Goal: Task Accomplishment & Management: Manage account settings

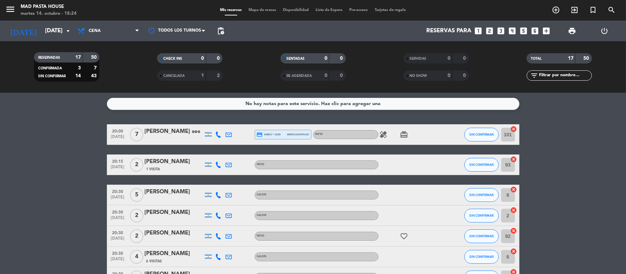
click at [176, 133] on div "[PERSON_NAME] sos" at bounding box center [174, 131] width 58 height 9
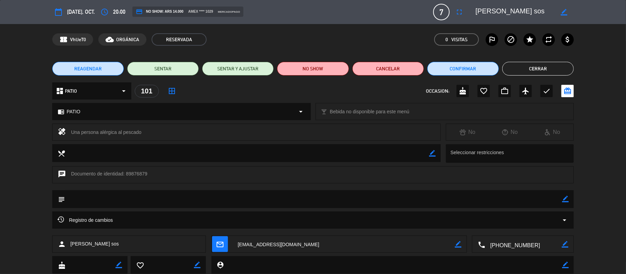
click at [530, 69] on button "Cerrar" at bounding box center [537, 69] width 71 height 14
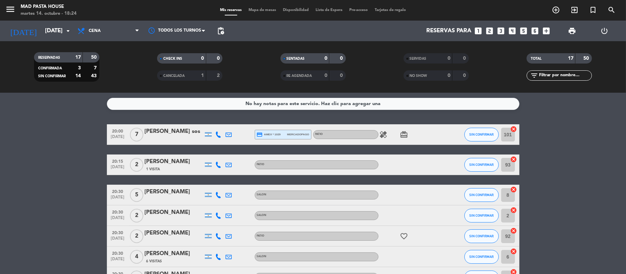
click at [402, 135] on icon "card_giftcard" at bounding box center [404, 135] width 8 height 8
click at [384, 135] on icon "healing" at bounding box center [383, 135] width 8 height 8
click at [406, 240] on icon "favorite_border" at bounding box center [404, 236] width 8 height 8
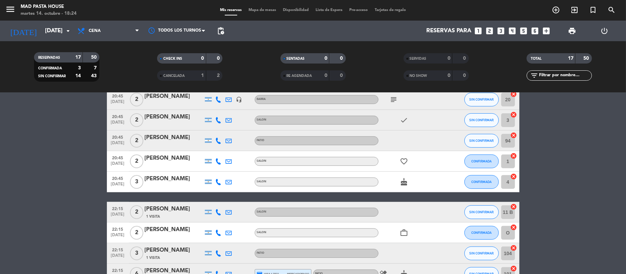
scroll to position [183, 0]
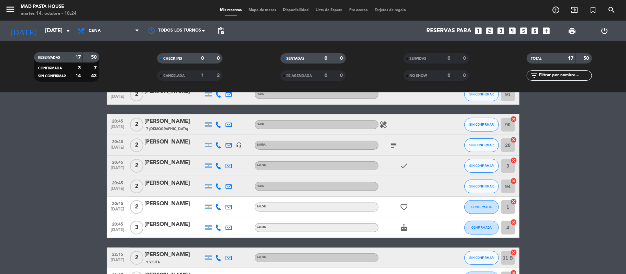
click at [383, 128] on icon "healing" at bounding box center [383, 125] width 8 height 8
click at [395, 146] on icon "subject" at bounding box center [394, 145] width 8 height 8
click at [406, 164] on icon "check" at bounding box center [404, 166] width 8 height 8
click at [402, 167] on icon "check" at bounding box center [404, 166] width 8 height 8
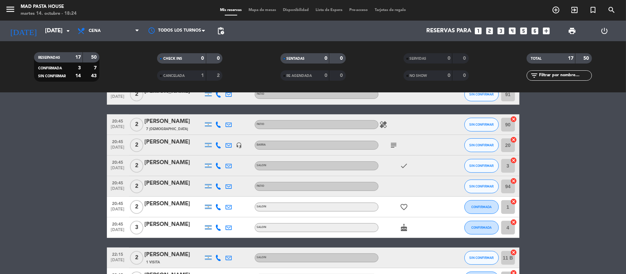
click at [406, 206] on icon "favorite_border" at bounding box center [404, 207] width 8 height 8
click at [404, 228] on icon "cake" at bounding box center [404, 228] width 8 height 8
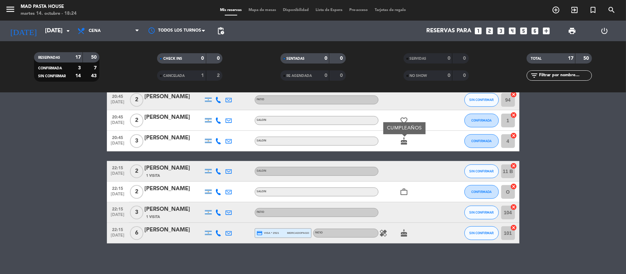
scroll to position [273, 0]
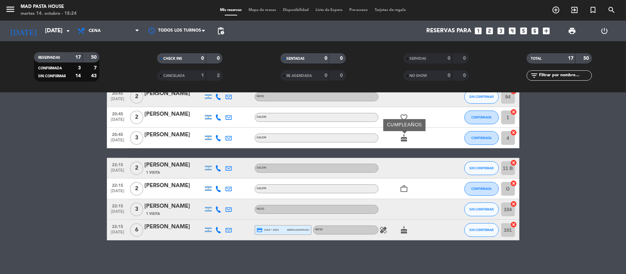
click at [402, 190] on icon "work_outline" at bounding box center [404, 189] width 8 height 8
click at [401, 230] on icon "cake" at bounding box center [404, 230] width 8 height 8
click at [386, 231] on icon "healing" at bounding box center [383, 230] width 8 height 8
click at [401, 229] on icon "cake" at bounding box center [404, 230] width 8 height 8
click at [414, 231] on div "healing cake CUMPLEAÑOS" at bounding box center [409, 230] width 62 height 20
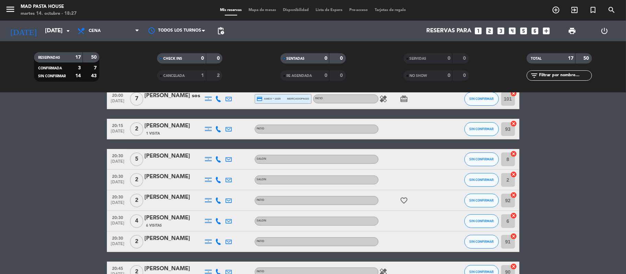
scroll to position [0, 0]
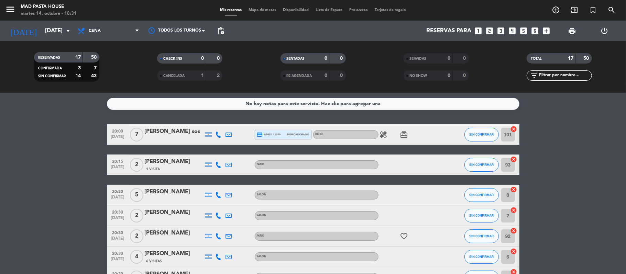
click at [492, 29] on icon "looks_two" at bounding box center [489, 30] width 9 height 9
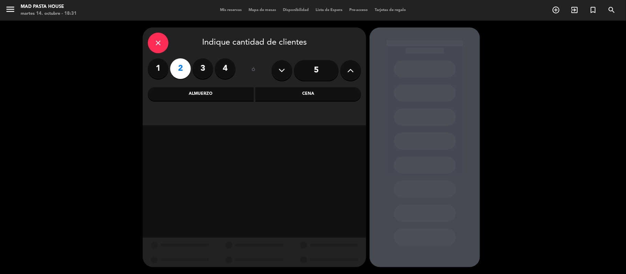
click at [224, 89] on div "Almuerzo" at bounding box center [201, 94] width 106 height 14
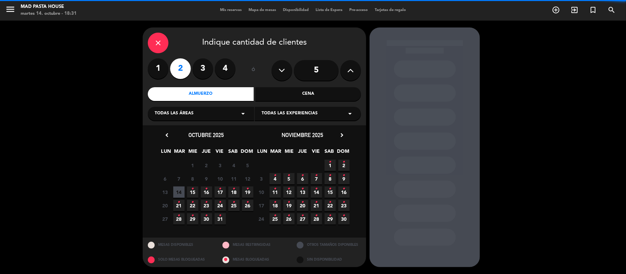
click at [213, 112] on div "Todas las áreas arrow_drop_down" at bounding box center [201, 114] width 106 height 14
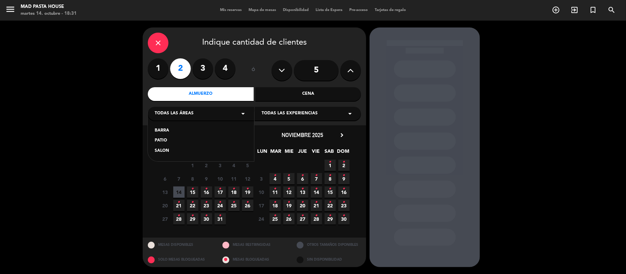
click at [162, 138] on div "PATIO" at bounding box center [201, 140] width 92 height 7
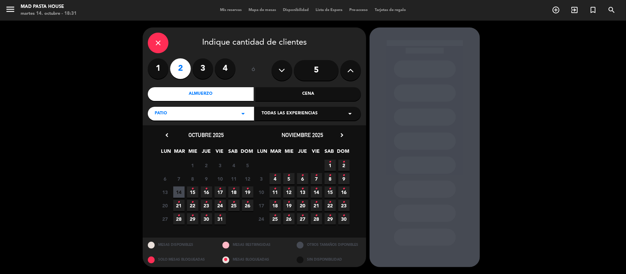
click at [233, 206] on icon "•" at bounding box center [234, 202] width 2 height 11
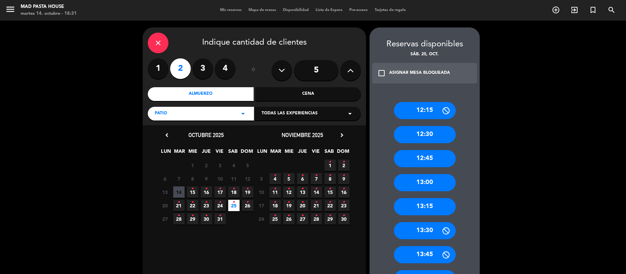
click at [431, 182] on div "13:00" at bounding box center [425, 182] width 62 height 17
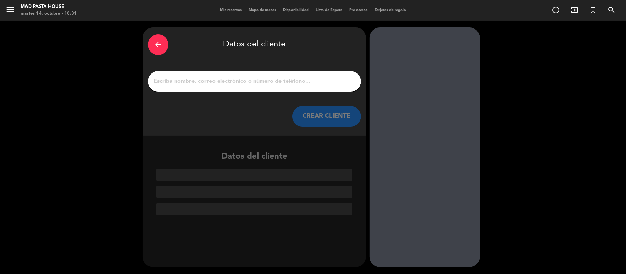
click at [224, 84] on input "1" at bounding box center [254, 82] width 203 height 10
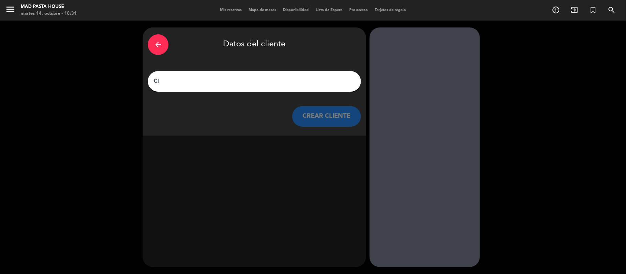
type input "C"
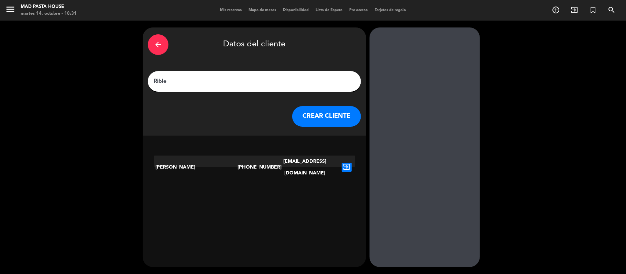
type input "Rible"
click at [346, 163] on icon "exit_to_app" at bounding box center [347, 167] width 10 height 9
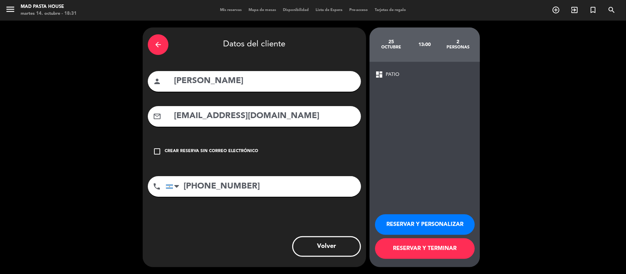
click at [414, 245] on button "RESERVAR Y TERMINAR" at bounding box center [425, 249] width 100 height 21
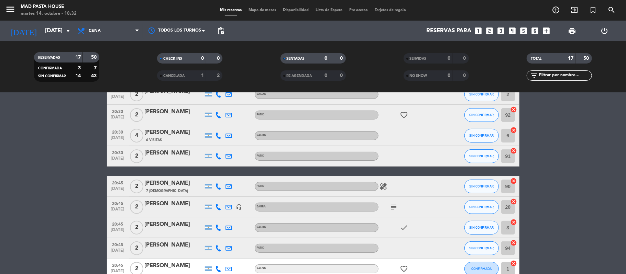
scroll to position [137, 0]
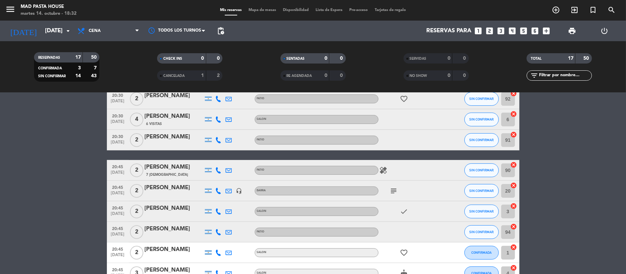
click at [239, 191] on icon "headset_mic" at bounding box center [239, 191] width 6 height 6
click at [391, 194] on icon "subject" at bounding box center [394, 191] width 8 height 8
click at [47, 170] on bookings-row "20:00 [DATE] 7 [PERSON_NAME] sos credit_card amex * 1029 mercadopago PATIO heal…" at bounding box center [313, 181] width 626 height 389
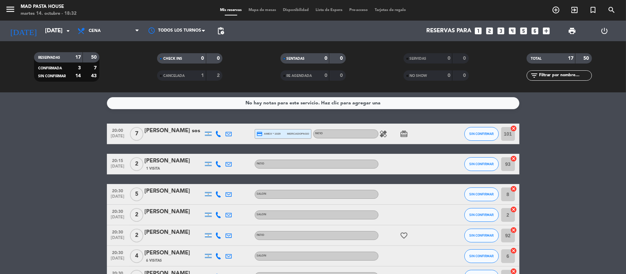
scroll to position [0, 0]
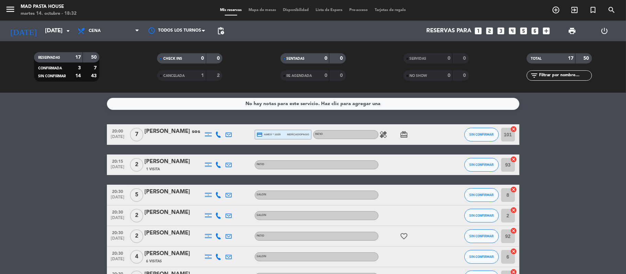
click at [382, 133] on icon "healing" at bounding box center [383, 135] width 8 height 8
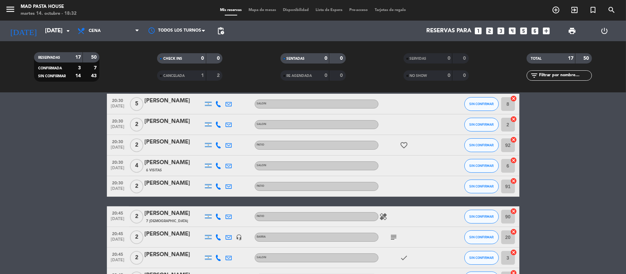
scroll to position [91, 0]
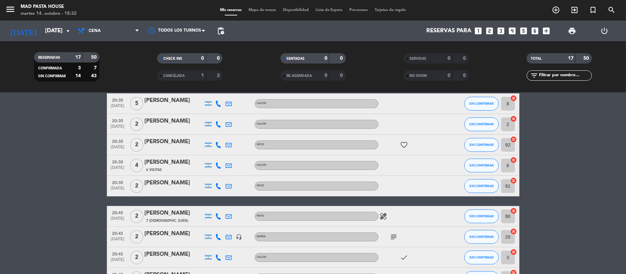
click at [220, 234] on icon at bounding box center [218, 237] width 6 height 6
click at [212, 224] on span "Copiar" at bounding box center [213, 225] width 14 height 7
click at [75, 143] on bookings-row "20:00 [DATE] 7 [PERSON_NAME] sos credit_card amex * 1029 mercadopago PATIO heal…" at bounding box center [313, 227] width 626 height 389
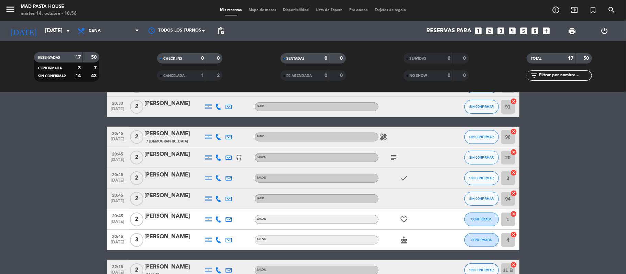
scroll to position [183, 0]
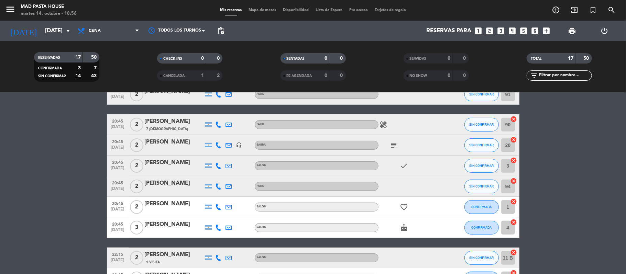
click at [384, 128] on icon "healing" at bounding box center [383, 125] width 8 height 8
click at [394, 144] on icon "subject" at bounding box center [394, 145] width 8 height 8
click at [12, 167] on bookings-row "20:00 [DATE] 7 [PERSON_NAME] sos credit_card amex * 1029 mercadopago PATIO heal…" at bounding box center [313, 135] width 626 height 389
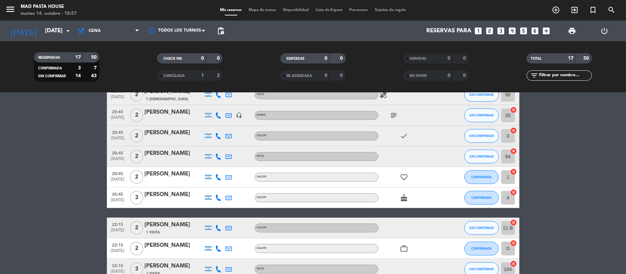
scroll to position [273, 0]
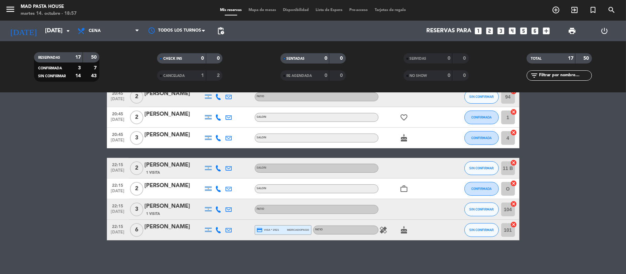
drag, startPoint x: 143, startPoint y: 223, endPoint x: 170, endPoint y: 296, distance: 78.2
click at [170, 274] on html "close × Mad Pasta House × chrome_reader_mode Listado de Reservas account_box Cl…" at bounding box center [313, 137] width 626 height 274
click at [77, 142] on bookings-row "20:00 [DATE] 7 [PERSON_NAME] sos credit_card amex * 1029 mercadopago PATIO heal…" at bounding box center [313, 46] width 626 height 389
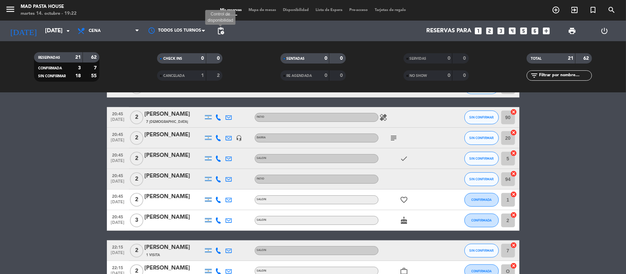
click at [223, 32] on span "pending_actions" at bounding box center [221, 31] width 8 height 8
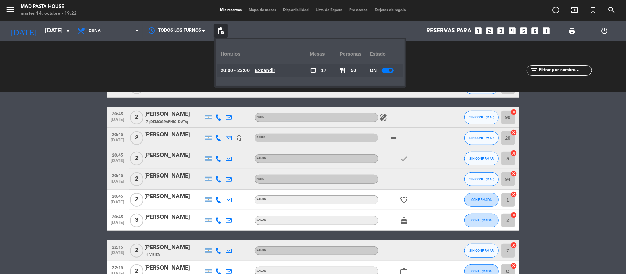
click at [384, 70] on div at bounding box center [387, 70] width 12 height 5
